Goal: Task Accomplishment & Management: Complete application form

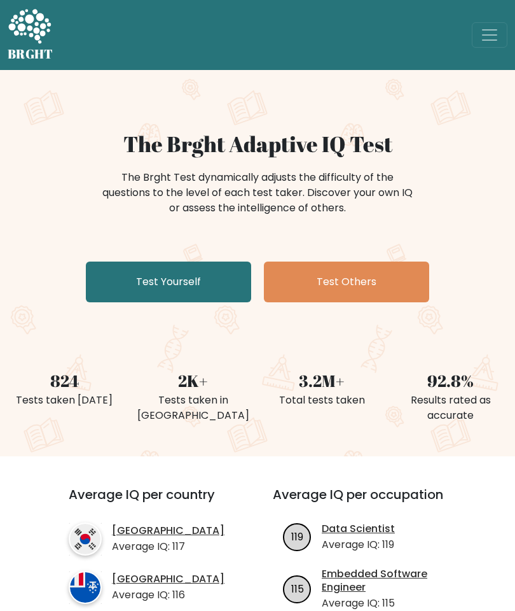
click at [205, 281] on link "Test Yourself" at bounding box center [168, 281] width 165 height 41
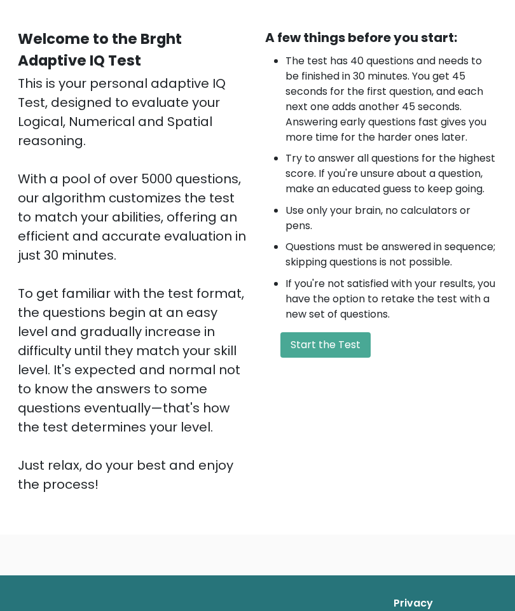
scroll to position [104, 0]
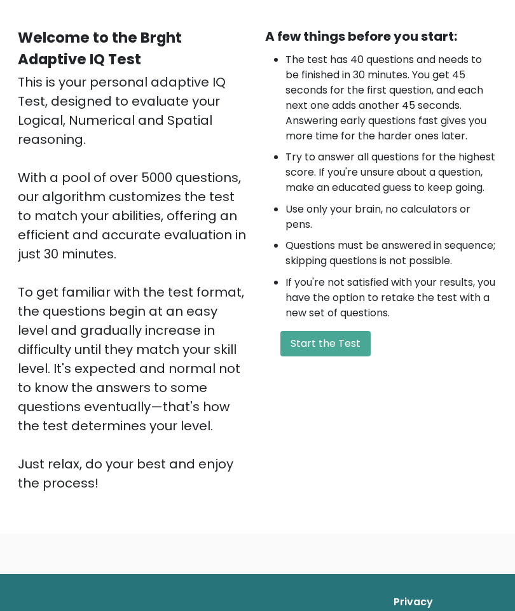
click at [350, 352] on button "Start the Test" at bounding box center [325, 343] width 90 height 25
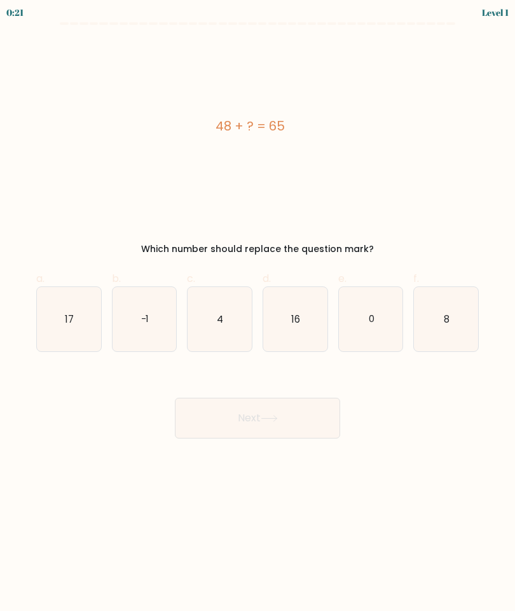
click at [75, 312] on icon "17" at bounding box center [69, 319] width 64 height 64
click at [258, 312] on input "a. 17" at bounding box center [258, 309] width 1 height 8
radio input "true"
click at [272, 401] on button "Next" at bounding box center [257, 418] width 165 height 41
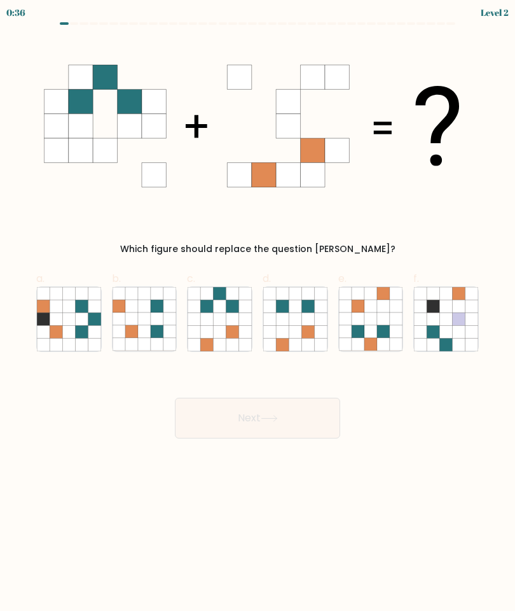
click at [219, 319] on icon at bounding box center [220, 318] width 13 height 13
click at [258, 314] on input "c." at bounding box center [258, 309] width 1 height 8
radio input "true"
click at [294, 424] on button "Next" at bounding box center [257, 418] width 165 height 41
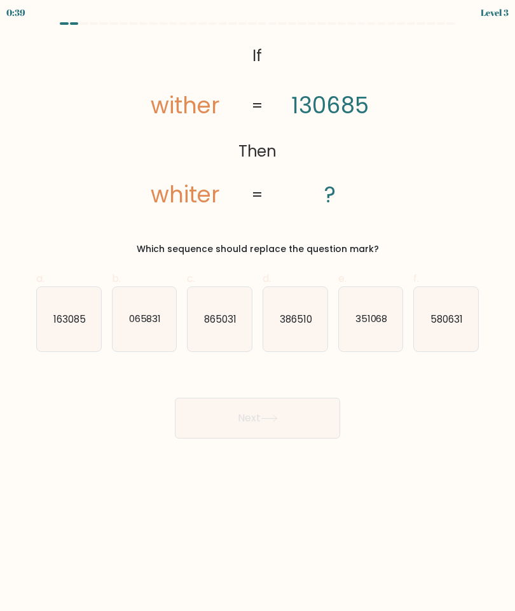
click at [89, 304] on icon "163085" at bounding box center [69, 319] width 64 height 64
click at [258, 305] on input "a. 163085" at bounding box center [258, 309] width 1 height 8
radio input "true"
click at [305, 416] on button "Next" at bounding box center [257, 418] width 165 height 41
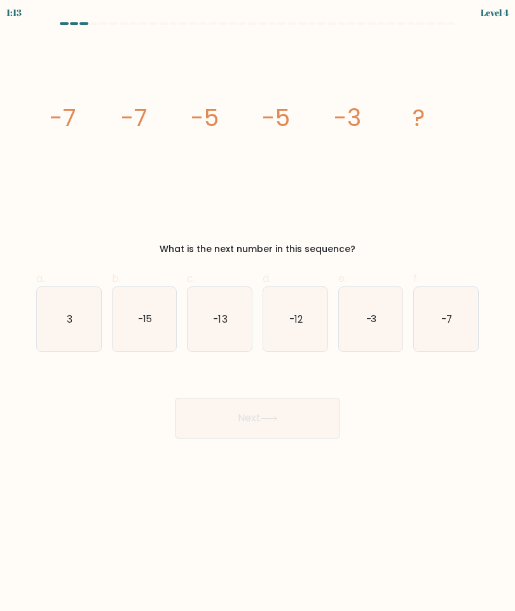
click at [355, 321] on icon "-3" at bounding box center [371, 319] width 64 height 64
click at [258, 314] on input "e. -3" at bounding box center [258, 309] width 1 height 8
radio input "true"
click at [276, 412] on button "Next" at bounding box center [257, 418] width 165 height 41
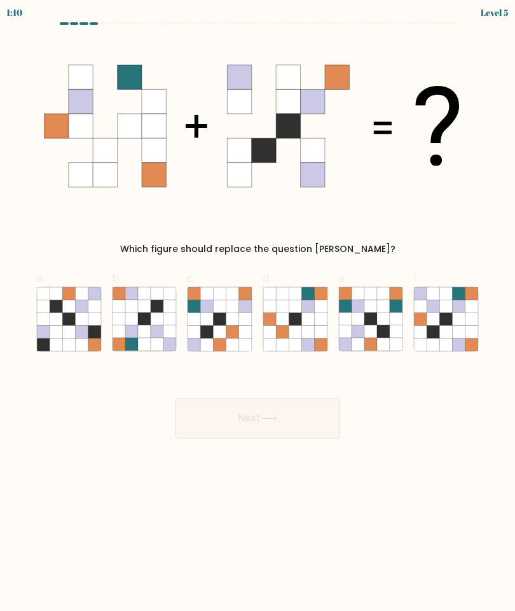
click at [460, 314] on icon at bounding box center [459, 318] width 13 height 13
click at [258, 314] on input "f." at bounding box center [258, 309] width 1 height 8
radio input "true"
click at [282, 417] on button "Next" at bounding box center [257, 418] width 165 height 41
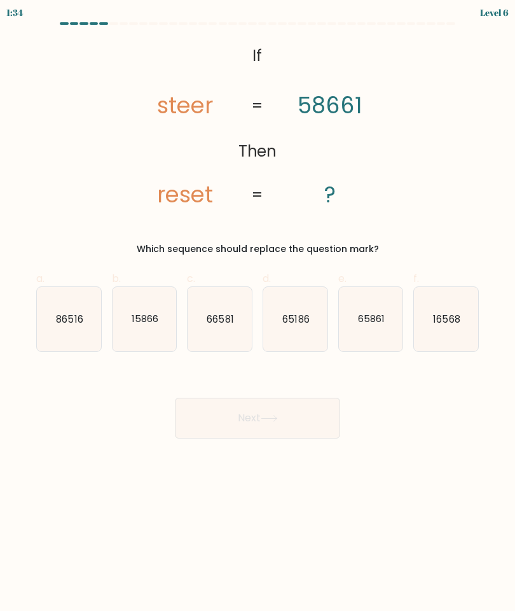
click at [451, 316] on text "16568" at bounding box center [447, 318] width 27 height 13
click at [258, 314] on input "f. 16568" at bounding box center [258, 309] width 1 height 8
radio input "true"
click at [277, 417] on icon at bounding box center [268, 418] width 15 height 6
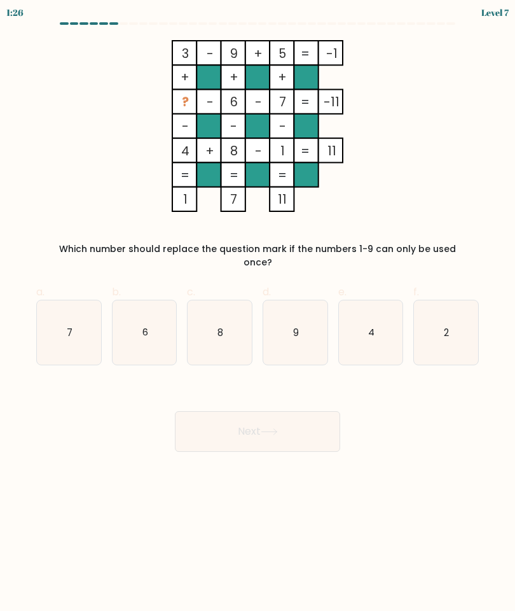
click at [451, 316] on icon "2" at bounding box center [446, 332] width 64 height 64
click at [258, 314] on input "f. 2" at bounding box center [258, 309] width 1 height 8
radio input "true"
click at [307, 417] on button "Next" at bounding box center [257, 431] width 165 height 41
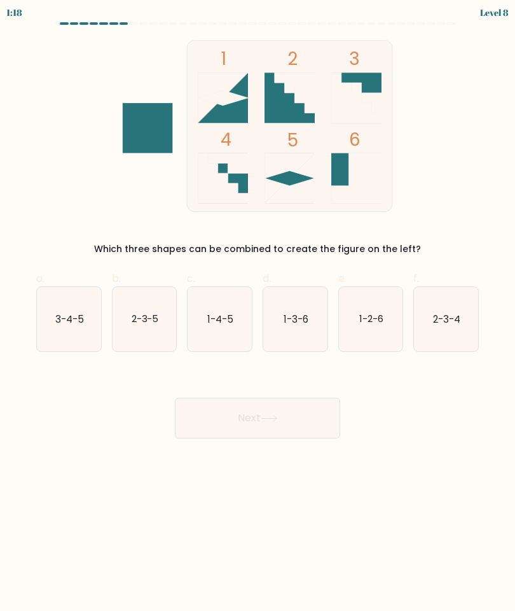
click at [444, 320] on text "2-3-4" at bounding box center [446, 318] width 27 height 13
click at [258, 314] on input "f. 2-3-4" at bounding box center [258, 309] width 1 height 8
radio input "true"
click at [259, 413] on button "Next" at bounding box center [257, 418] width 165 height 41
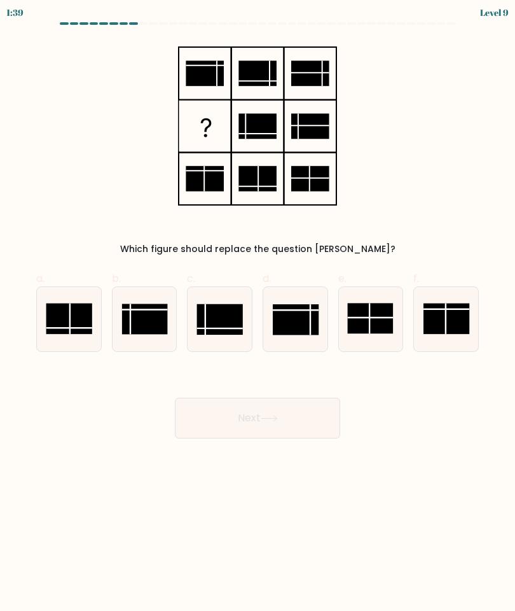
click at [142, 323] on rect at bounding box center [145, 319] width 46 height 31
click at [258, 314] on input "b." at bounding box center [258, 309] width 1 height 8
radio input "true"
click at [235, 415] on button "Next" at bounding box center [257, 418] width 165 height 41
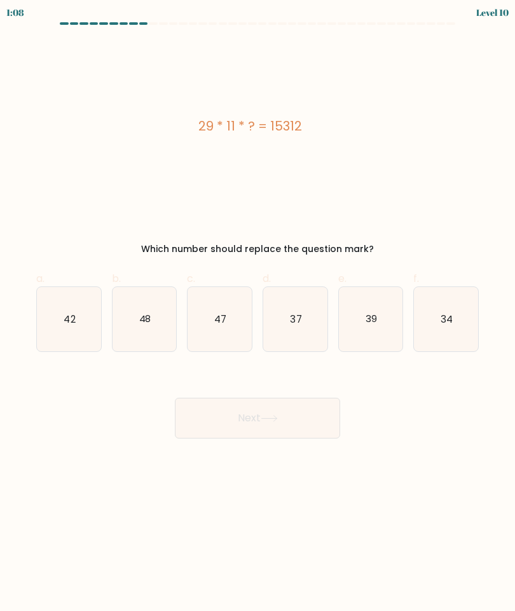
click at [151, 314] on icon "48" at bounding box center [145, 319] width 64 height 64
click at [258, 314] on input "b. 48" at bounding box center [258, 309] width 1 height 8
radio input "true"
click at [277, 411] on button "Next" at bounding box center [257, 418] width 165 height 41
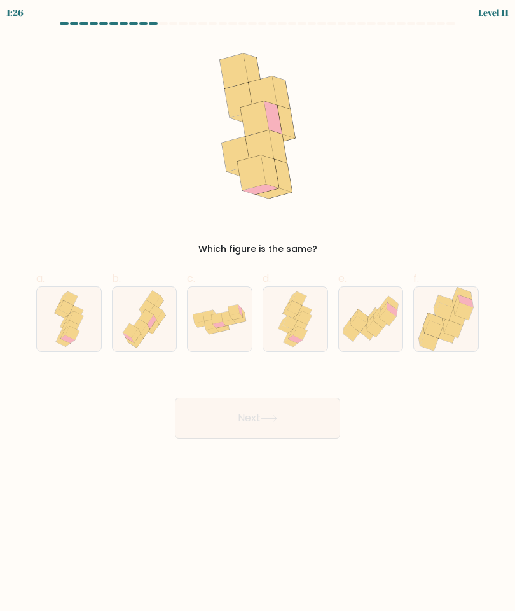
click at [301, 317] on icon at bounding box center [305, 317] width 14 height 13
click at [258, 314] on input "d." at bounding box center [258, 309] width 1 height 8
radio input "true"
click at [261, 428] on button "Next" at bounding box center [257, 418] width 165 height 41
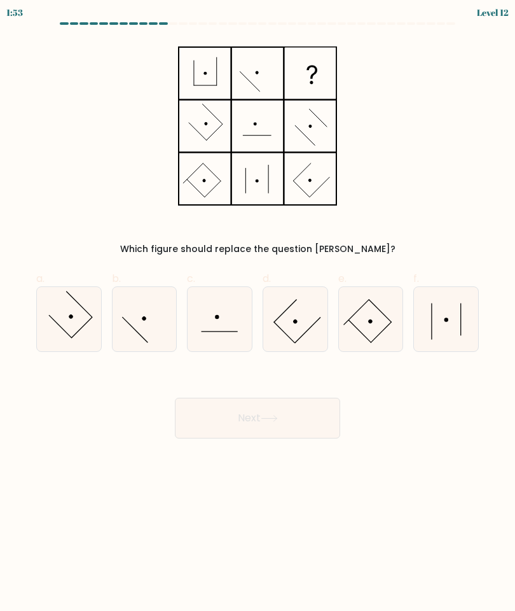
click at [221, 329] on icon at bounding box center [220, 319] width 64 height 64
click at [258, 314] on input "c." at bounding box center [258, 309] width 1 height 8
radio input "true"
click at [260, 428] on button "Next" at bounding box center [257, 418] width 165 height 41
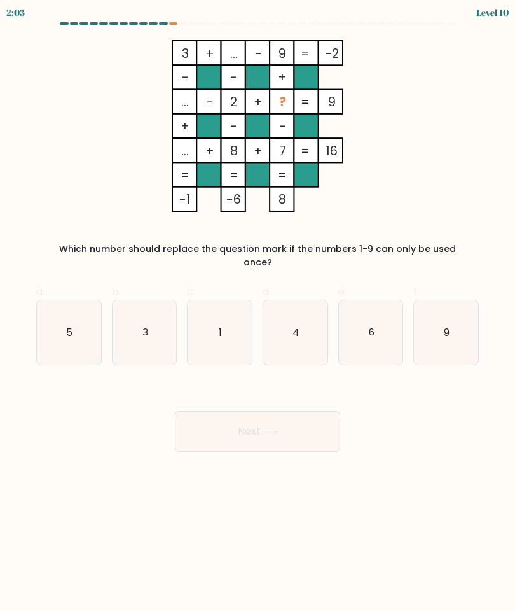
click at [301, 226] on div "3 + ... - 9 -2 - - + ... - 2 + ? 9 + - - ... + 8 + 7 = 16 = = = = -1 -6 8 = Whi…" at bounding box center [258, 154] width 458 height 229
click at [364, 321] on icon "6" at bounding box center [371, 332] width 64 height 64
click at [258, 314] on input "e. 6" at bounding box center [258, 309] width 1 height 8
radio input "true"
click at [293, 417] on button "Next" at bounding box center [257, 431] width 165 height 41
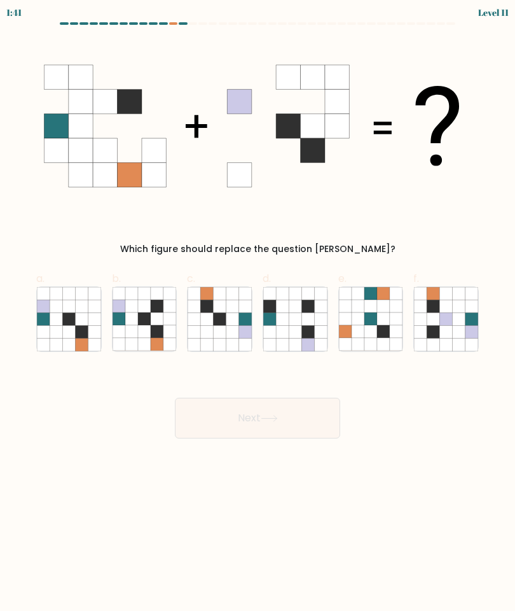
click at [291, 332] on icon at bounding box center [295, 331] width 13 height 13
click at [258, 314] on input "d." at bounding box center [258, 309] width 1 height 8
radio input "true"
click at [63, 329] on icon at bounding box center [68, 331] width 13 height 13
click at [258, 314] on input "a." at bounding box center [258, 309] width 1 height 8
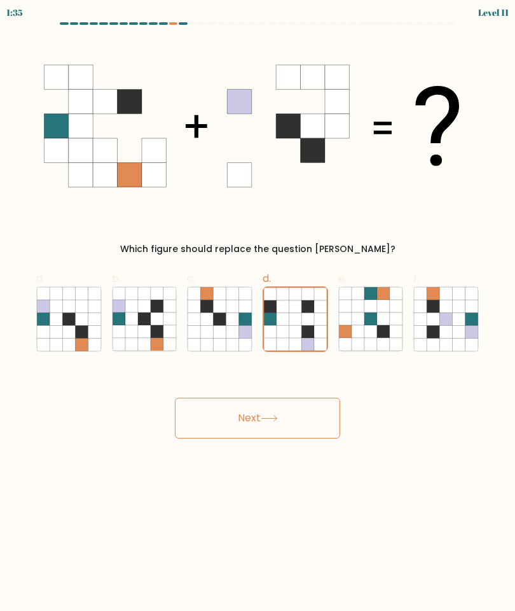
radio input "true"
click at [242, 410] on button "Next" at bounding box center [257, 418] width 165 height 41
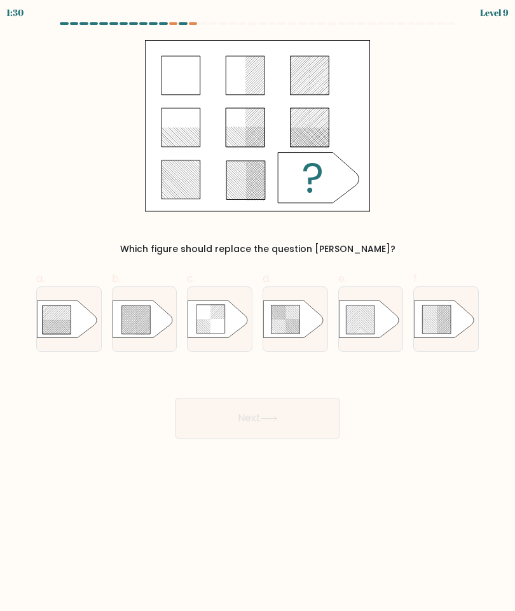
click at [147, 322] on icon at bounding box center [135, 319] width 29 height 29
click at [258, 314] on input "b." at bounding box center [258, 309] width 1 height 8
radio input "true"
click at [261, 418] on button "Next" at bounding box center [257, 418] width 165 height 41
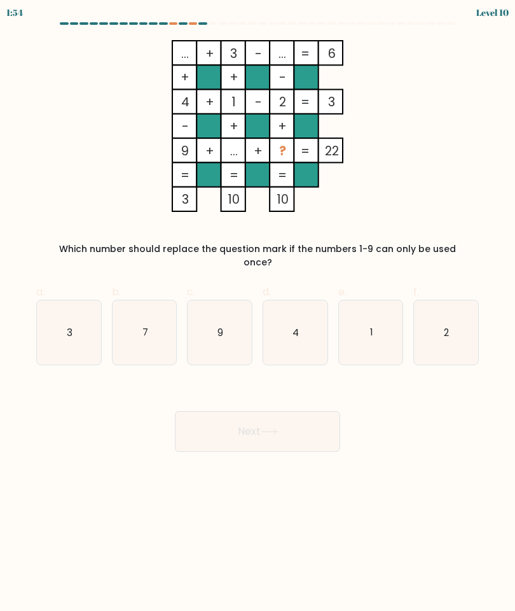
click at [207, 321] on icon "9" at bounding box center [220, 332] width 64 height 64
click at [258, 314] on input "c. 9" at bounding box center [258, 309] width 1 height 8
radio input "true"
click at [225, 425] on button "Next" at bounding box center [257, 431] width 165 height 41
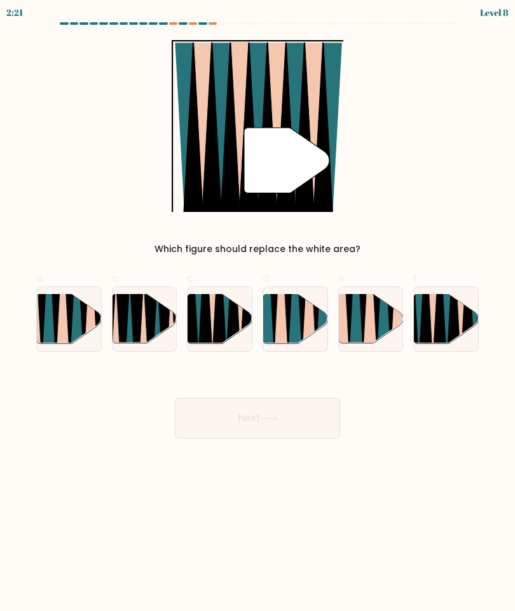
click at [219, 320] on icon at bounding box center [219, 294] width 15 height 128
click at [258, 314] on input "c." at bounding box center [258, 309] width 1 height 8
radio input "true"
click at [278, 415] on icon at bounding box center [269, 418] width 17 height 7
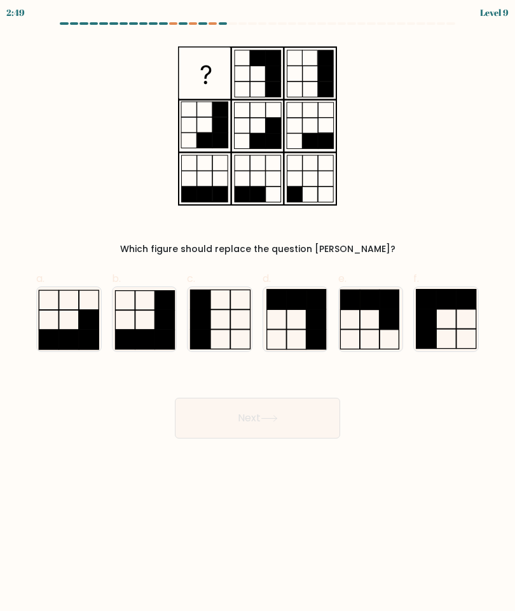
click at [303, 323] on icon at bounding box center [295, 319] width 64 height 64
click at [258, 314] on input "d." at bounding box center [258, 309] width 1 height 8
radio input "true"
click at [257, 415] on button "Next" at bounding box center [257, 418] width 165 height 41
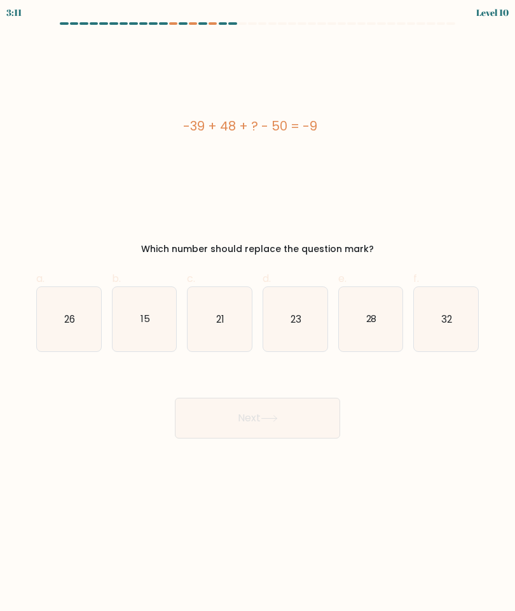
scroll to position [51, 0]
click at [374, 287] on icon "28" at bounding box center [371, 319] width 64 height 64
click at [258, 305] on input "e. 28" at bounding box center [258, 309] width 1 height 8
radio input "true"
click at [303, 398] on button "Next" at bounding box center [257, 418] width 165 height 41
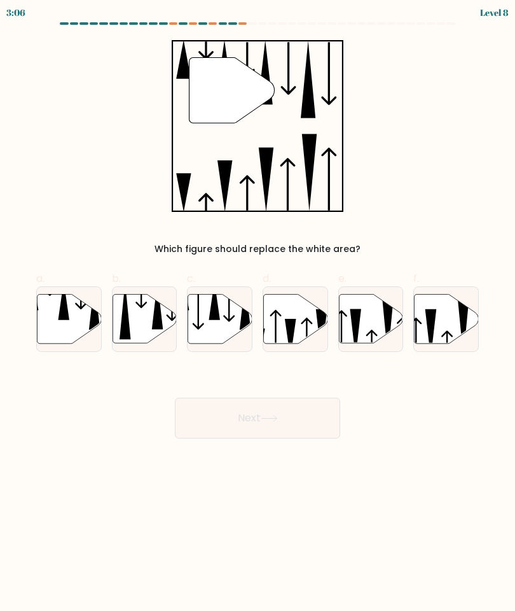
scroll to position [0, 0]
click at [67, 314] on icon at bounding box center [63, 300] width 11 height 39
click at [258, 314] on input "a." at bounding box center [258, 309] width 1 height 8
radio input "true"
click at [312, 415] on button "Next" at bounding box center [257, 418] width 165 height 41
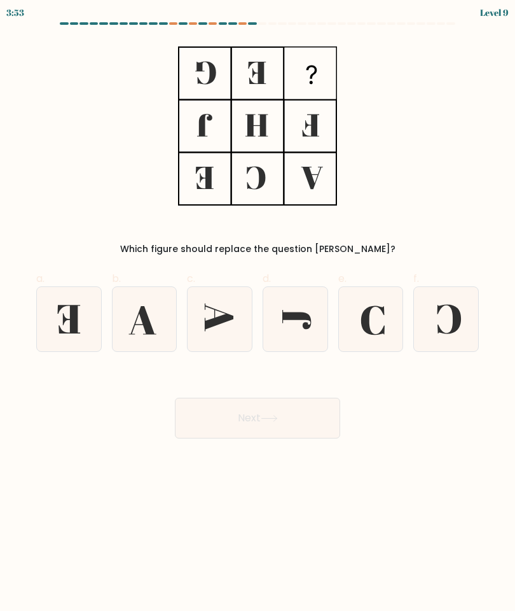
click at [231, 318] on icon at bounding box center [219, 316] width 29 height 27
click at [258, 314] on input "c." at bounding box center [258, 309] width 1 height 8
radio input "true"
click at [291, 418] on button "Next" at bounding box center [257, 418] width 165 height 41
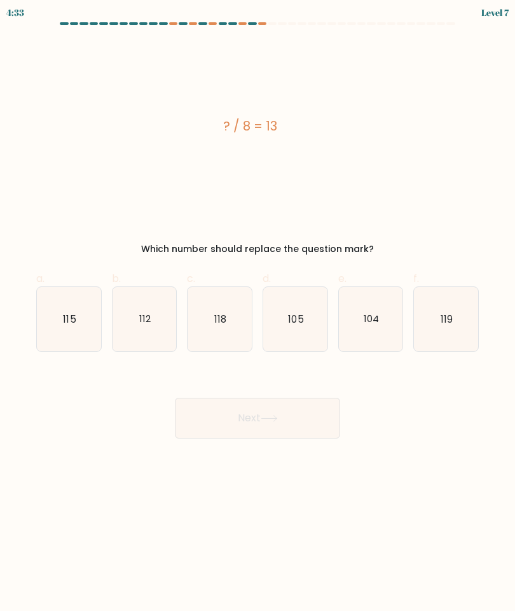
click at [261, 18] on div "4:33 Level 7" at bounding box center [257, 11] width 515 height 22
click at [448, 312] on icon "119" at bounding box center [446, 319] width 64 height 64
click at [258, 312] on input "f. 119" at bounding box center [258, 309] width 1 height 8
radio input "true"
click at [196, 406] on button "Next" at bounding box center [257, 418] width 165 height 41
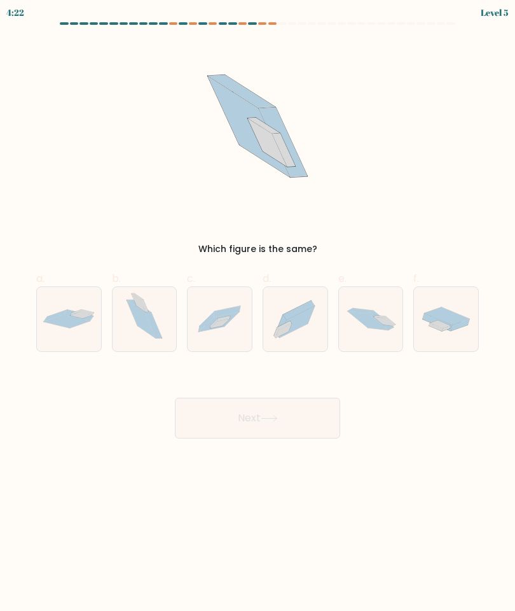
click at [312, 322] on icon at bounding box center [295, 319] width 64 height 57
click at [258, 314] on input "d." at bounding box center [258, 309] width 1 height 8
radio input "true"
click at [308, 406] on button "Next" at bounding box center [257, 418] width 165 height 41
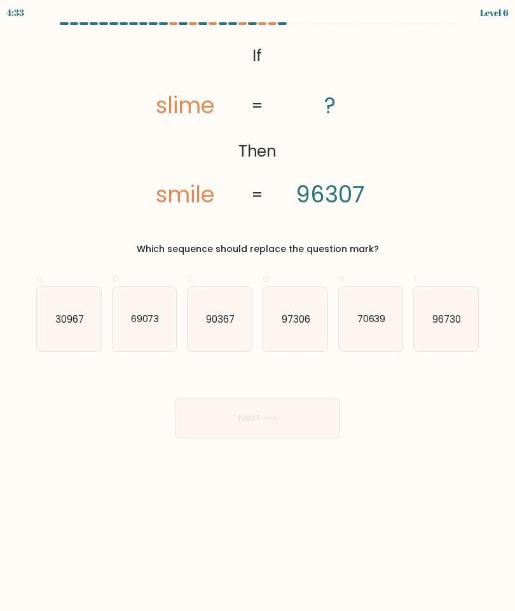
click at [204, 315] on icon "90367" at bounding box center [220, 319] width 64 height 64
click at [258, 314] on input "c. 90367" at bounding box center [258, 309] width 1 height 8
radio input "true"
click at [329, 403] on button "Next" at bounding box center [257, 418] width 165 height 41
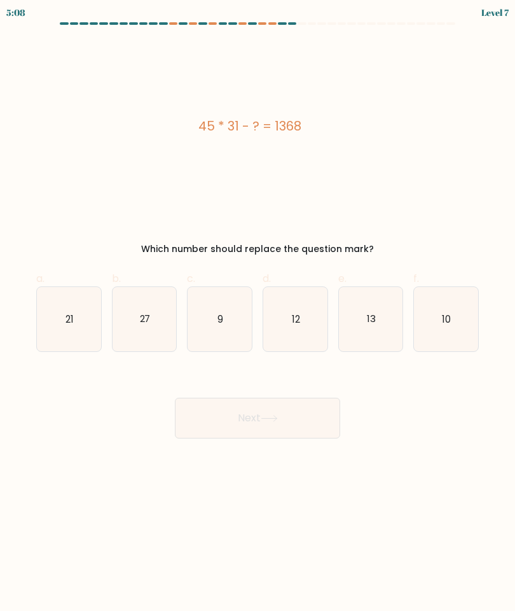
click at [60, 318] on icon "21" at bounding box center [69, 319] width 64 height 64
click at [258, 314] on input "a. 21" at bounding box center [258, 309] width 1 height 8
radio input "true"
click at [322, 410] on button "Next" at bounding box center [257, 418] width 165 height 41
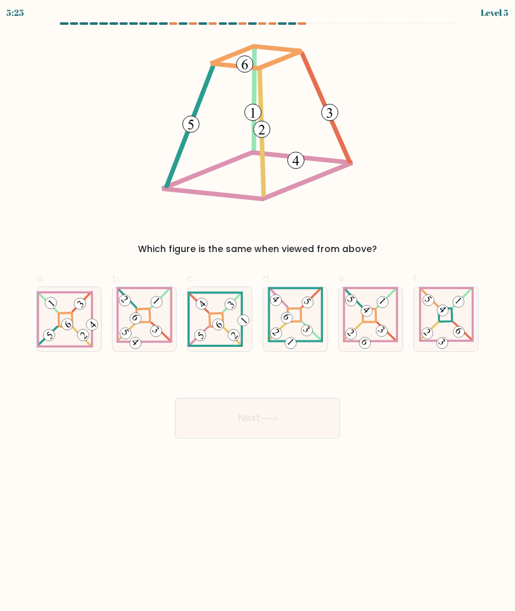
click at [67, 314] on icon at bounding box center [69, 319] width 64 height 57
click at [258, 314] on input "a." at bounding box center [258, 309] width 1 height 8
radio input "true"
click at [312, 418] on button "Next" at bounding box center [257, 418] width 165 height 41
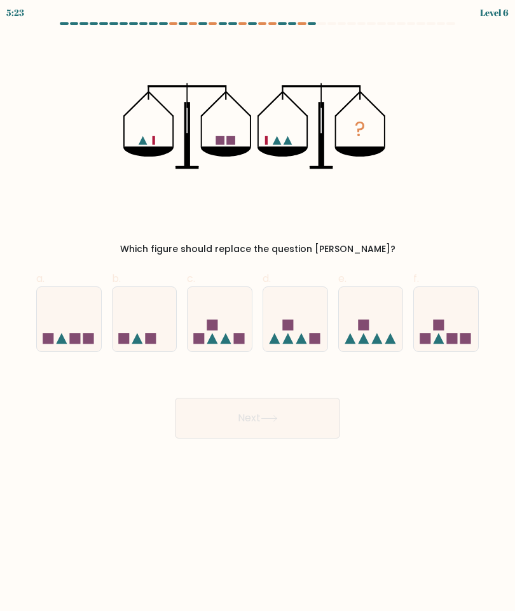
click at [305, 319] on icon at bounding box center [295, 319] width 64 height 53
click at [258, 314] on input "d." at bounding box center [258, 309] width 1 height 8
radio input "true"
click at [306, 409] on button "Next" at bounding box center [257, 418] width 165 height 41
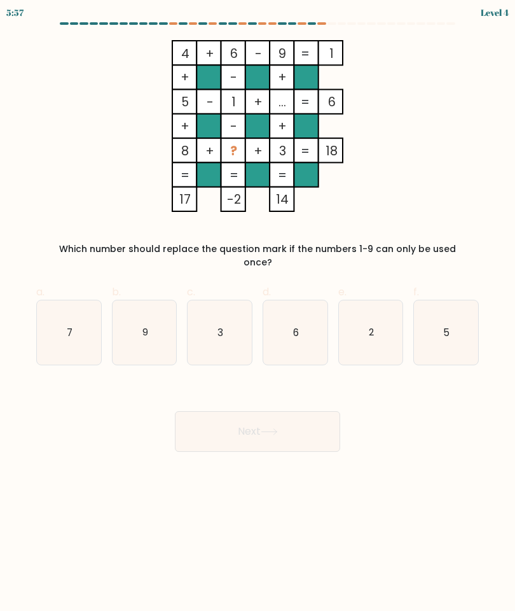
scroll to position [51, 0]
